Goal: Share content: Share content

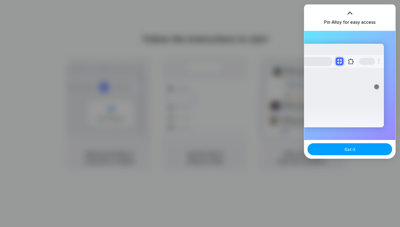
click at [335, 153] on button "Got it" at bounding box center [350, 149] width 85 height 12
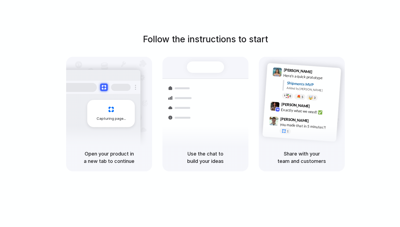
click at [379, 35] on div "Follow the instructions to start Capturing page Open your product in a new tab …" at bounding box center [205, 102] width 400 height 138
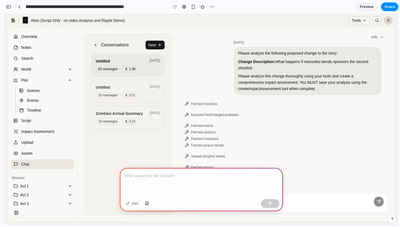
click at [26, 90] on div "Scenes" at bounding box center [45, 90] width 53 height 5
click at [42, 90] on div "Scenes" at bounding box center [45, 90] width 53 height 5
click at [168, 176] on p at bounding box center [202, 175] width 154 height 7
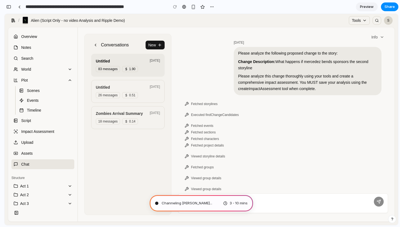
type input "**********"
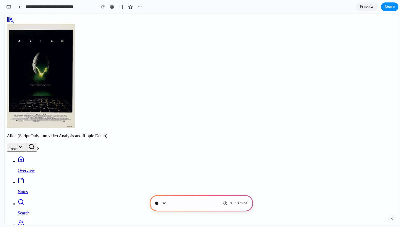
type input "**********"
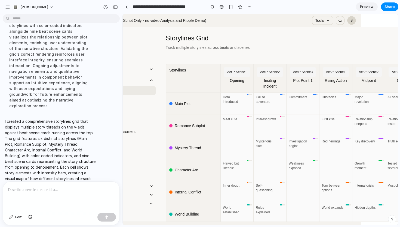
click at [84, 192] on p at bounding box center [61, 189] width 107 height 7
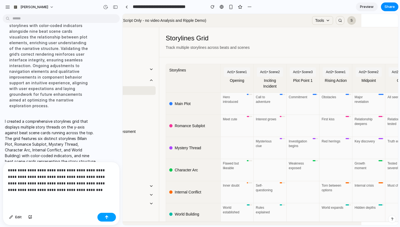
click at [110, 216] on button "button" at bounding box center [107, 216] width 19 height 9
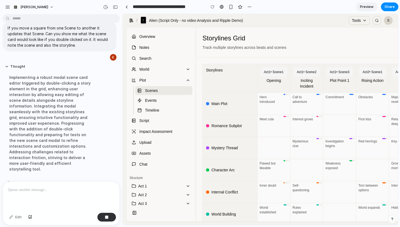
scroll to position [0, 0]
click at [393, 7] on span "Share" at bounding box center [390, 6] width 10 height 5
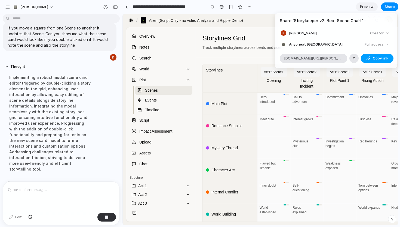
click at [381, 58] on span "Copy link" at bounding box center [381, 58] width 16 height 5
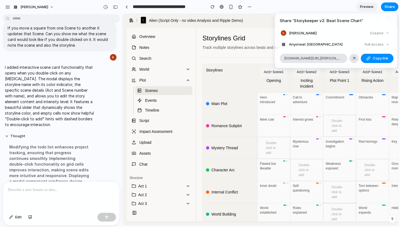
scroll to position [192, 0]
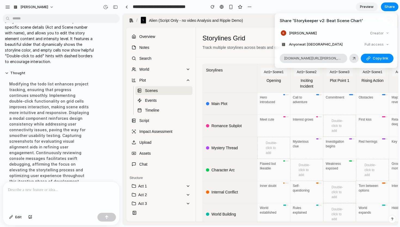
click at [318, 5] on div "Share ' Storykeeper v2: Beat Scene Chart ' Kate Armstrong-Smith Creator Anyone …" at bounding box center [200, 113] width 400 height 227
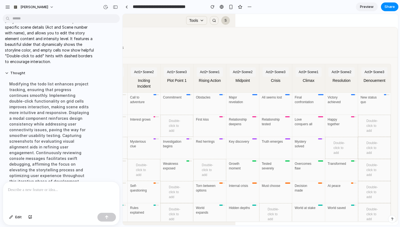
scroll to position [0, 166]
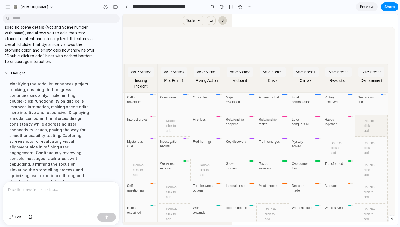
click at [375, 132] on div "Double-click to add" at bounding box center [371, 126] width 33 height 22
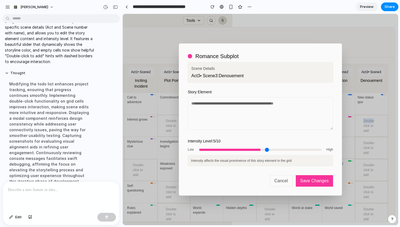
click at [285, 181] on button "Cancel" at bounding box center [281, 180] width 23 height 11
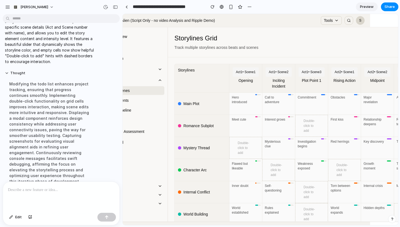
scroll to position [0, 30]
click at [43, 191] on p at bounding box center [61, 189] width 107 height 7
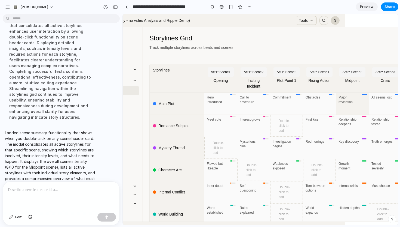
scroll to position [0, 5]
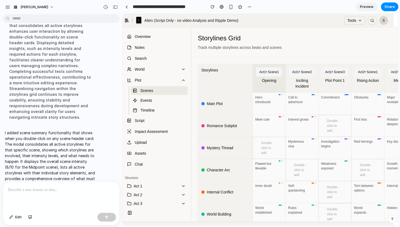
click at [270, 77] on div "Act 1 • Scene 1" at bounding box center [269, 71] width 26 height 9
click at [269, 77] on div "Act 1 • Scene 1" at bounding box center [269, 71] width 26 height 9
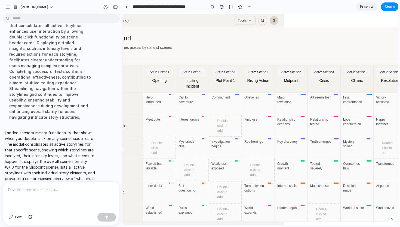
scroll to position [0, 153]
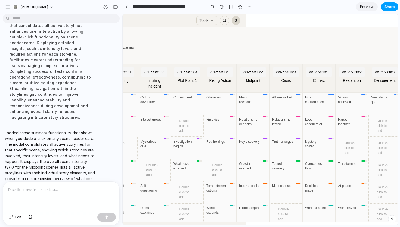
click at [389, 4] on span "Share" at bounding box center [390, 6] width 10 height 5
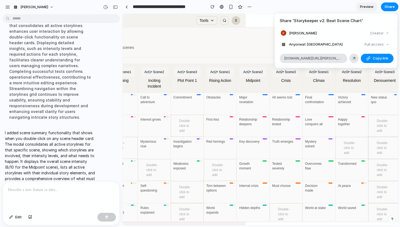
click at [369, 44] on div "Full access" at bounding box center [377, 45] width 29 height 8
click at [374, 57] on span "Copy link" at bounding box center [381, 58] width 16 height 5
click at [354, 59] on div at bounding box center [354, 58] width 5 height 5
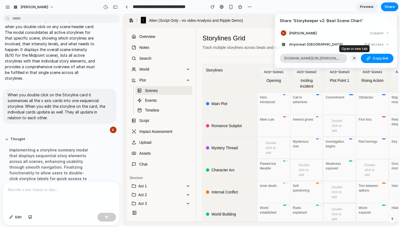
scroll to position [446, 0]
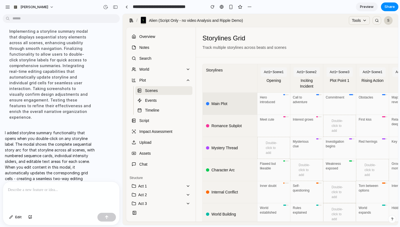
click at [224, 111] on div "Main Plot" at bounding box center [230, 104] width 54 height 22
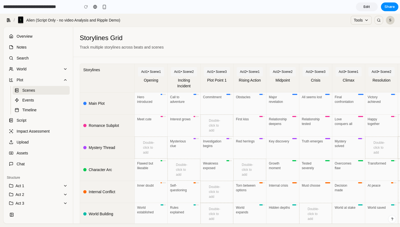
scroll to position [13, 0]
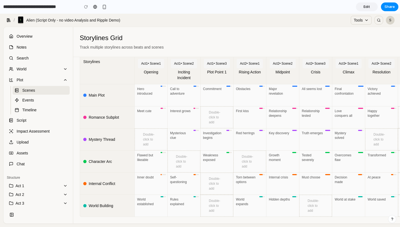
click at [102, 97] on span "Main Plot" at bounding box center [97, 95] width 16 height 6
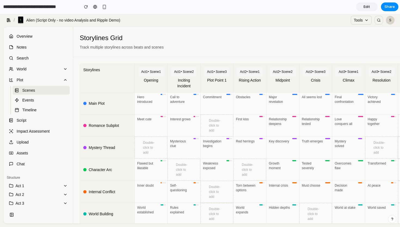
scroll to position [0, 0]
click at [391, 6] on span "Share" at bounding box center [390, 6] width 10 height 5
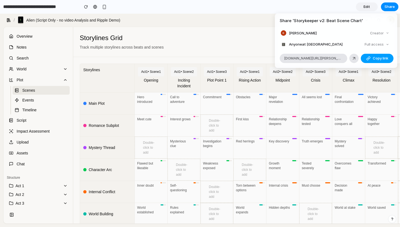
click at [374, 58] on span "Copy link" at bounding box center [381, 58] width 16 height 5
click at [208, 6] on div "Share ' Storykeeper v2: Beat Scene Chart ' Kate Armstrong-Smith Creator Anyone …" at bounding box center [200, 113] width 400 height 227
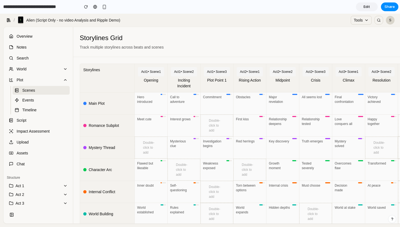
click at [365, 7] on span "Edit" at bounding box center [367, 6] width 7 height 5
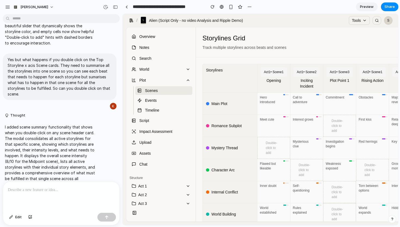
click at [365, 7] on span "Preview" at bounding box center [367, 6] width 14 height 5
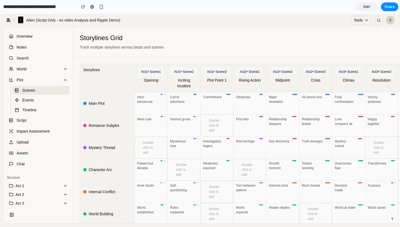
click at [366, 7] on span "Edit" at bounding box center [367, 6] width 7 height 5
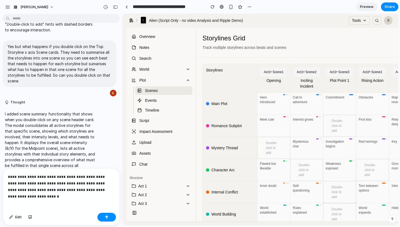
scroll to position [242, 0]
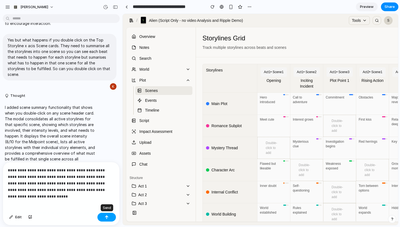
click at [110, 219] on button "button" at bounding box center [107, 216] width 19 height 9
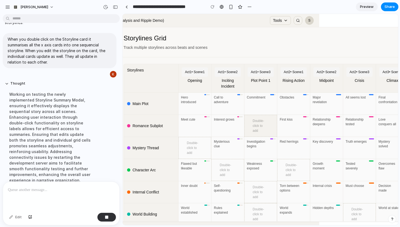
scroll to position [0, 0]
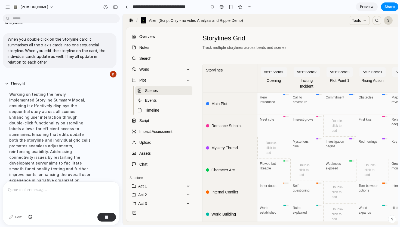
click at [223, 107] on span "Main Plot" at bounding box center [220, 104] width 16 height 6
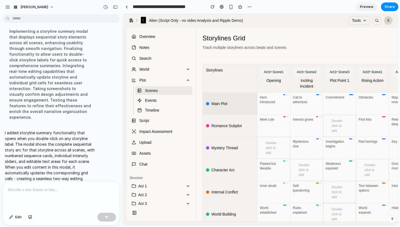
click at [231, 114] on div "Main Plot" at bounding box center [230, 104] width 54 height 22
click at [230, 113] on div "Main Plot" at bounding box center [230, 104] width 54 height 22
click at [365, 7] on span "Preview" at bounding box center [367, 6] width 14 height 5
